Goal: Information Seeking & Learning: Learn about a topic

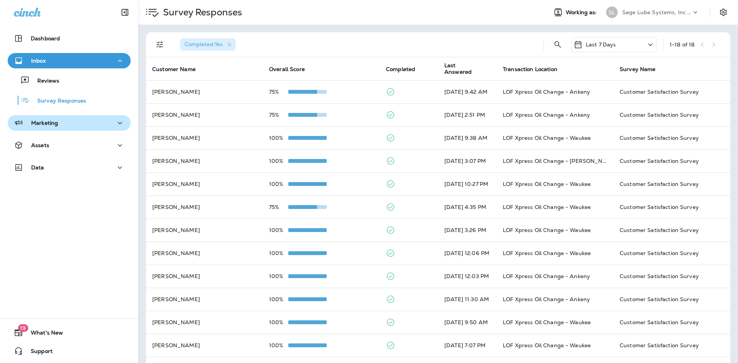
click at [85, 120] on div "Marketing" at bounding box center [69, 123] width 111 height 10
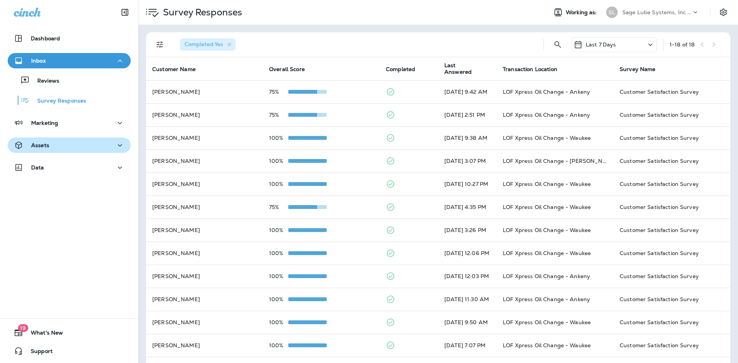
click at [77, 139] on button "Assets" at bounding box center [69, 145] width 123 height 15
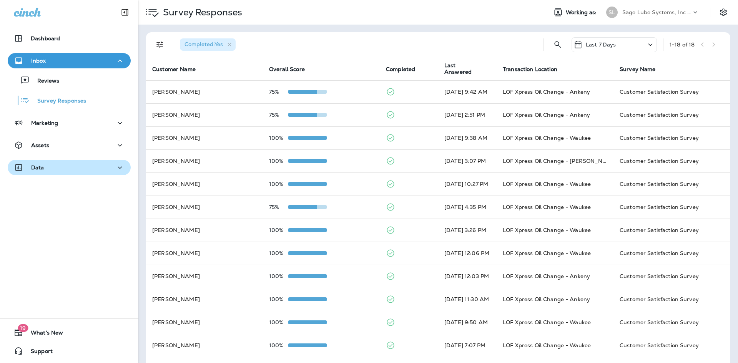
click at [71, 172] on div "Data" at bounding box center [69, 168] width 111 height 10
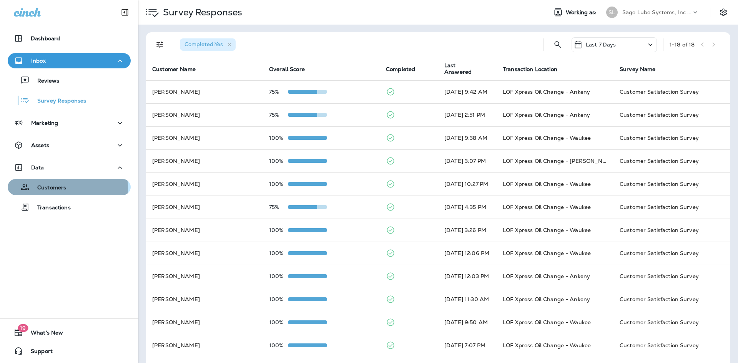
click at [62, 188] on p "Customers" at bounding box center [48, 187] width 37 height 7
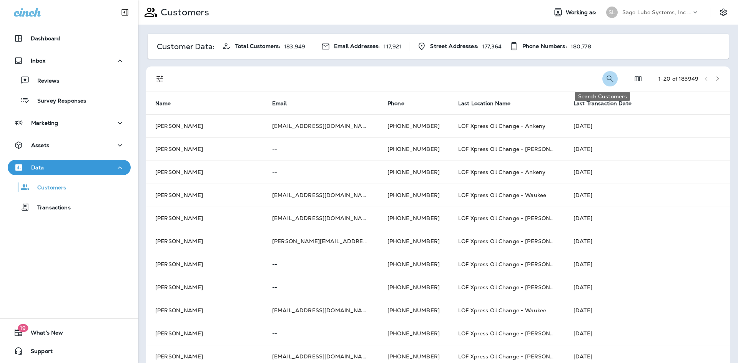
click at [605, 77] on icon "Search Customers" at bounding box center [609, 78] width 9 height 9
type input "********"
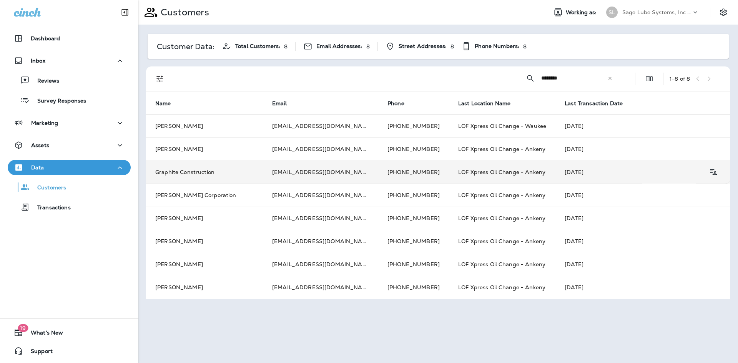
click at [219, 173] on td "Graphite Construction" at bounding box center [204, 172] width 117 height 23
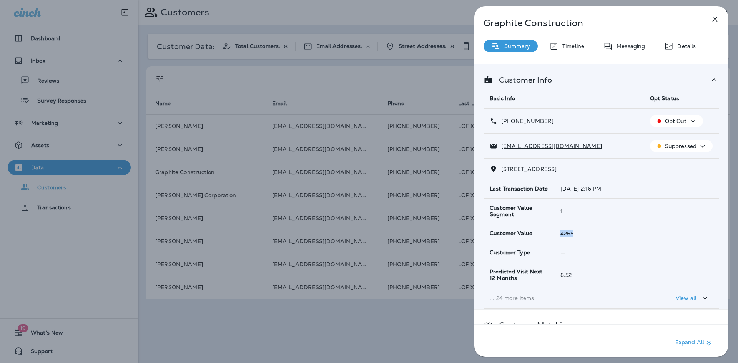
drag, startPoint x: 555, startPoint y: 234, endPoint x: 584, endPoint y: 234, distance: 29.2
click at [584, 234] on td "4265" at bounding box center [636, 233] width 165 height 19
click at [602, 233] on div "4265" at bounding box center [636, 234] width 152 height 6
drag, startPoint x: 591, startPoint y: 231, endPoint x: 552, endPoint y: 236, distance: 39.4
click at [552, 236] on tr "Customer Value 4265" at bounding box center [601, 233] width 235 height 19
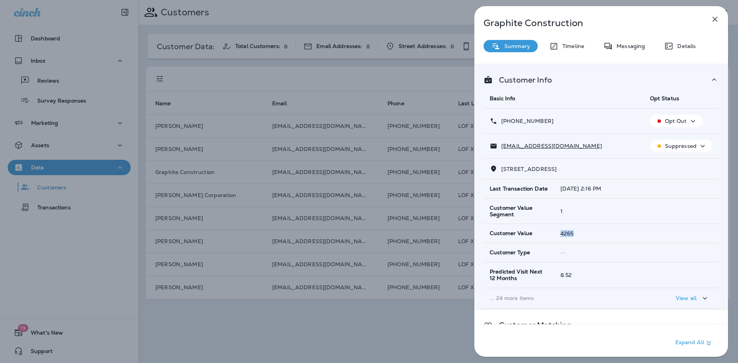
click at [583, 232] on div "4265" at bounding box center [636, 234] width 152 height 6
drag, startPoint x: 569, startPoint y: 190, endPoint x: 612, endPoint y: 190, distance: 43.0
click at [612, 190] on td "[DATE] 2:16 PM" at bounding box center [636, 188] width 165 height 19
click at [592, 221] on td "1" at bounding box center [636, 211] width 165 height 26
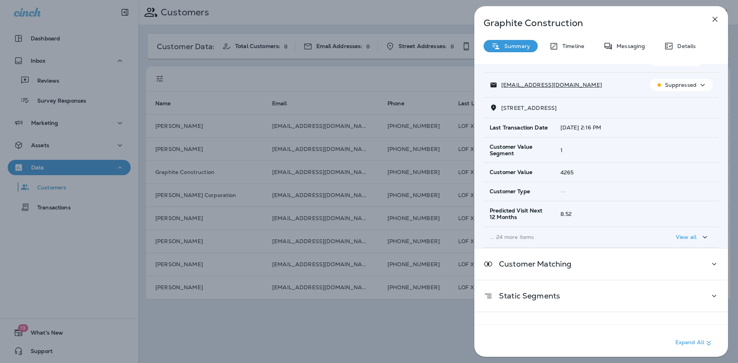
scroll to position [42, 0]
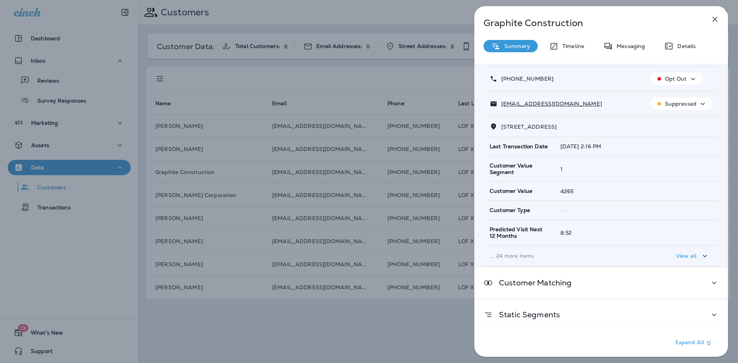
click at [530, 262] on td "... 24 more items" at bounding box center [564, 256] width 160 height 21
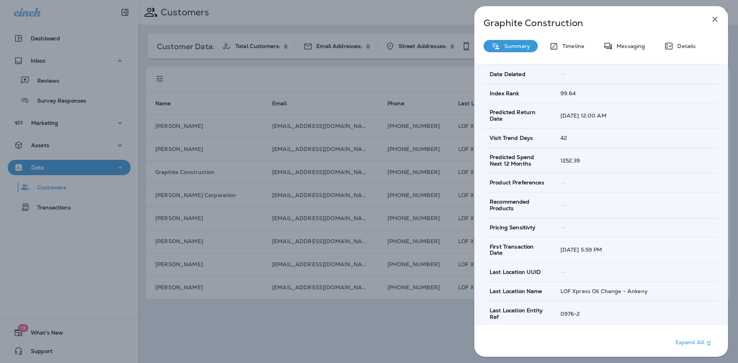
scroll to position [465, 0]
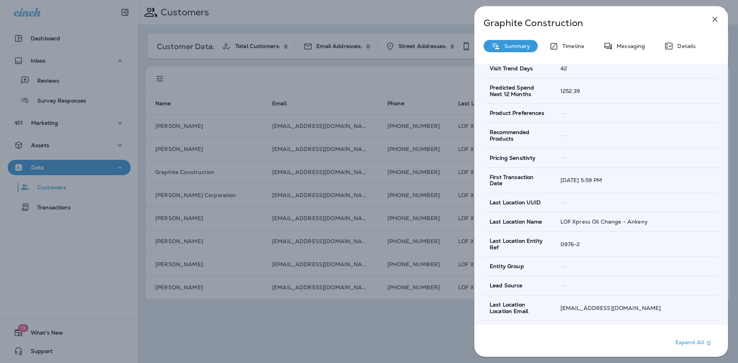
click at [715, 15] on icon "button" at bounding box center [714, 19] width 9 height 9
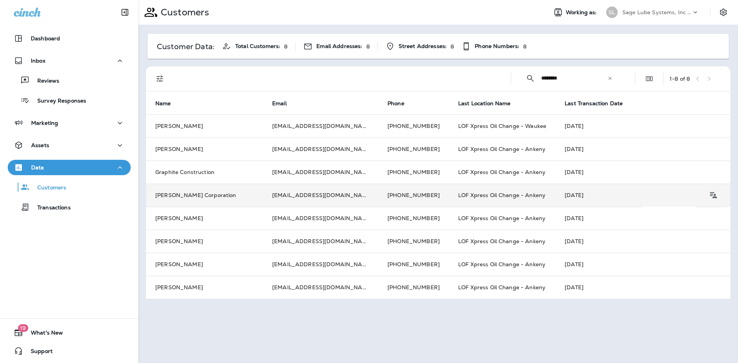
click at [289, 197] on td "[EMAIL_ADDRESS][DOMAIN_NAME]" at bounding box center [320, 195] width 115 height 23
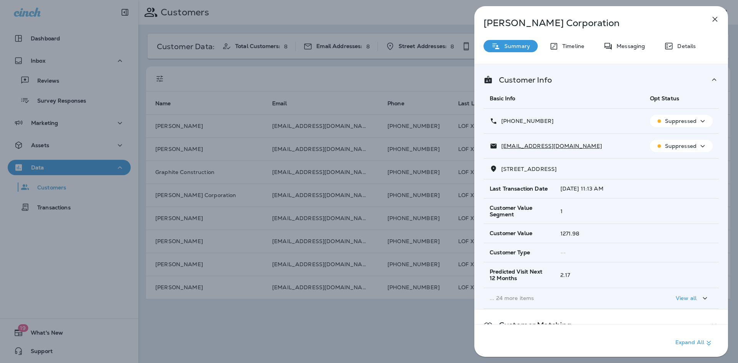
click at [713, 18] on icon "button" at bounding box center [715, 19] width 5 height 5
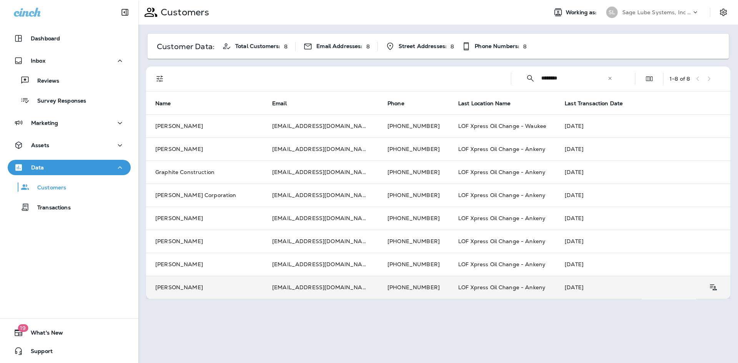
click at [279, 291] on td "[EMAIL_ADDRESS][DOMAIN_NAME]" at bounding box center [320, 287] width 115 height 23
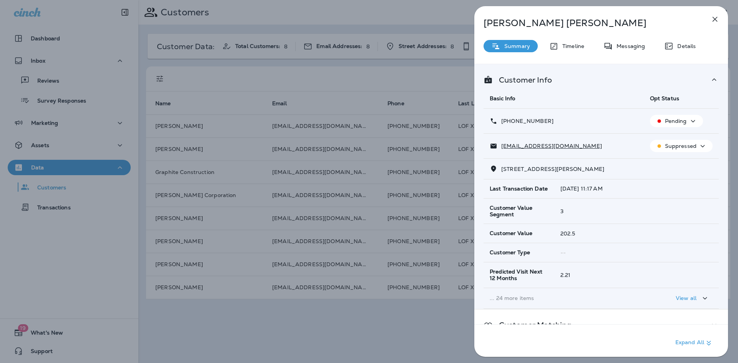
click at [712, 18] on icon "button" at bounding box center [714, 19] width 9 height 9
